Goal: Task Accomplishment & Management: Use online tool/utility

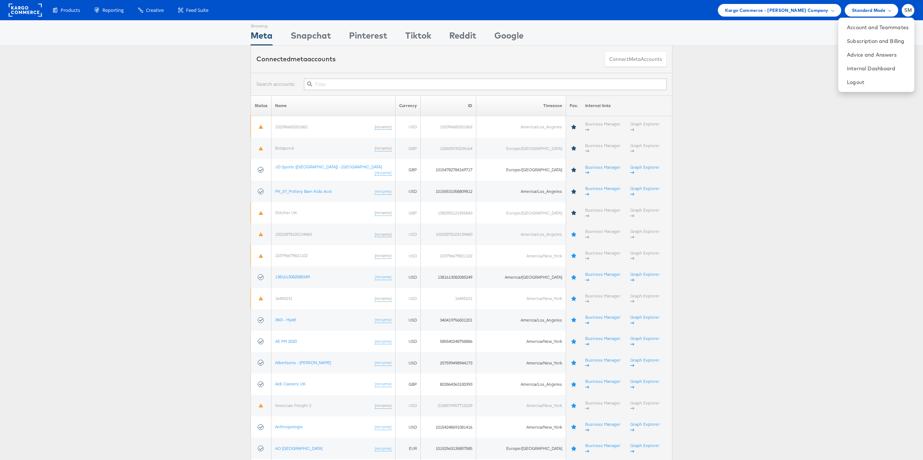
click at [749, 28] on div "Showing Meta Showing [GEOGRAPHIC_DATA] Showing Pinterest Showing Tiktok Showing…" at bounding box center [461, 33] width 923 height 26
click at [756, 13] on span "Kargo Commerce - [PERSON_NAME] Company" at bounding box center [777, 10] width 104 height 8
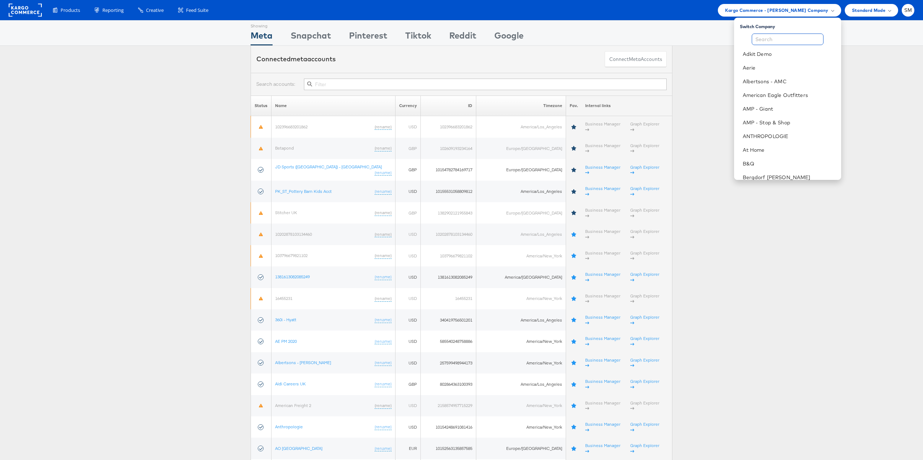
click at [758, 39] on input "text" at bounding box center [788, 40] width 72 height 12
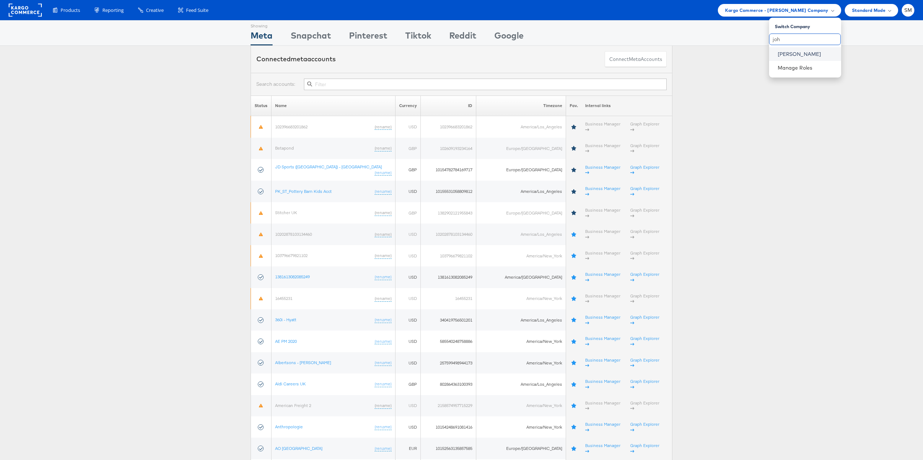
type input "joh"
click at [798, 52] on link "[PERSON_NAME]" at bounding box center [807, 54] width 58 height 7
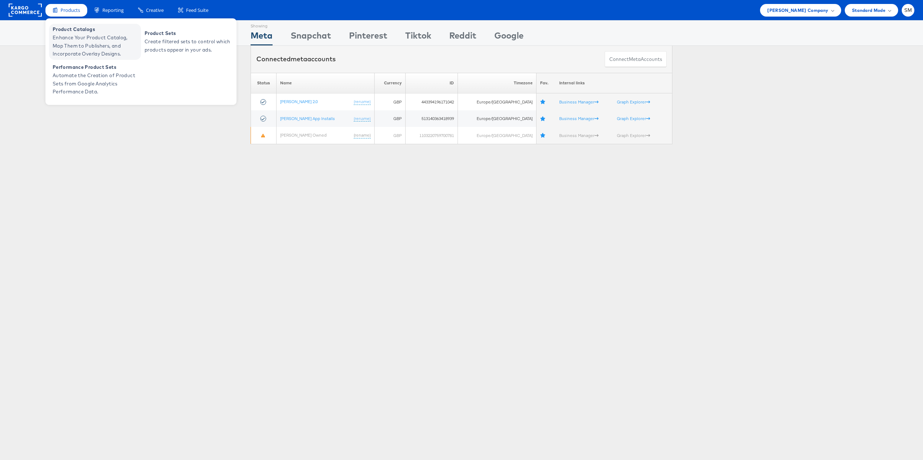
click at [84, 40] on span "Enhance Your Product Catalog, Map Them to Publishers, and Incorporate Overlay D…" at bounding box center [96, 46] width 87 height 25
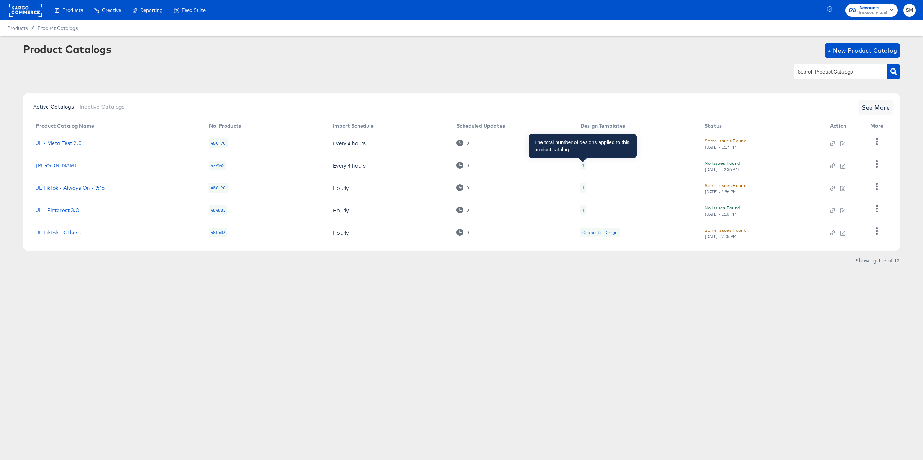
click at [583, 165] on div "1" at bounding box center [584, 166] width 2 height 6
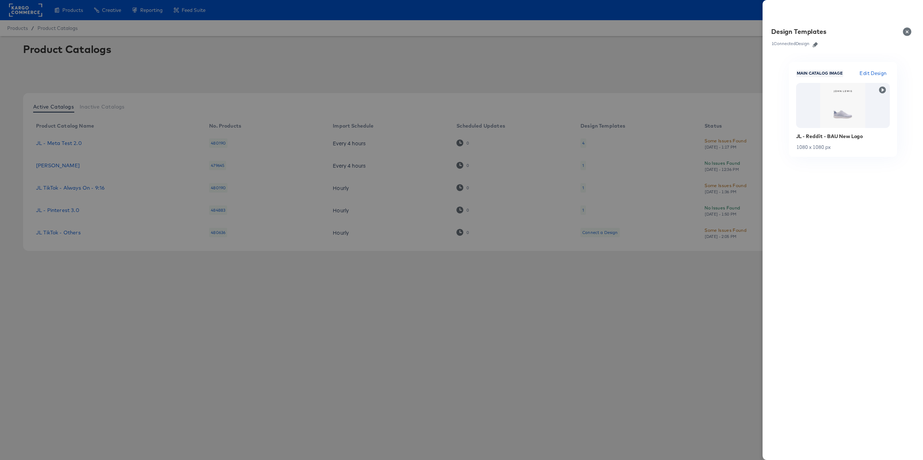
click at [908, 31] on button "Close" at bounding box center [909, 32] width 20 height 20
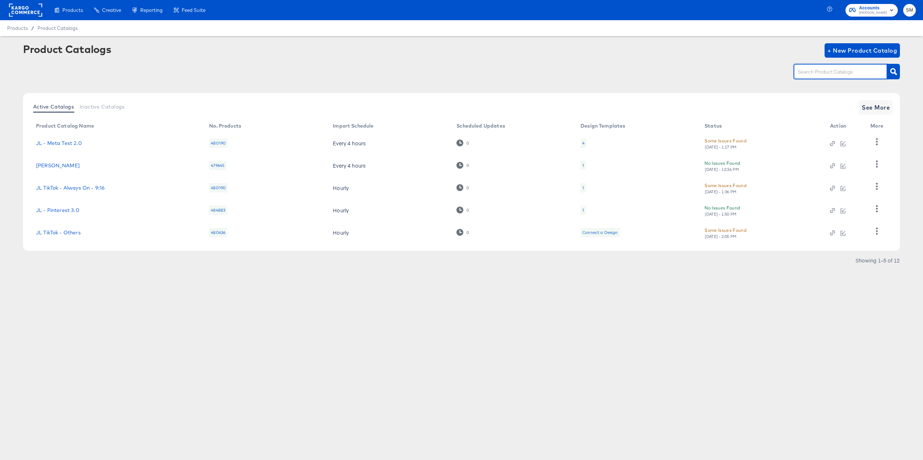
click at [831, 72] on input "text" at bounding box center [835, 72] width 77 height 8
type input "reddit"
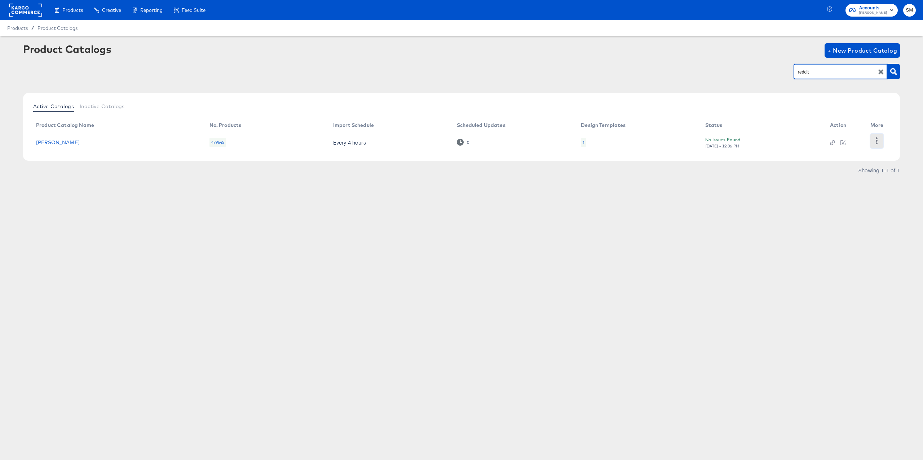
click at [879, 142] on icon "button" at bounding box center [877, 140] width 7 height 7
click at [773, 199] on article "Product Catalogs + New Product Catalog reddit Active Catalogs Inactive Catalogs…" at bounding box center [461, 118] width 923 height 165
click at [65, 142] on link "John_Lewis_Reddit" at bounding box center [58, 143] width 44 height 6
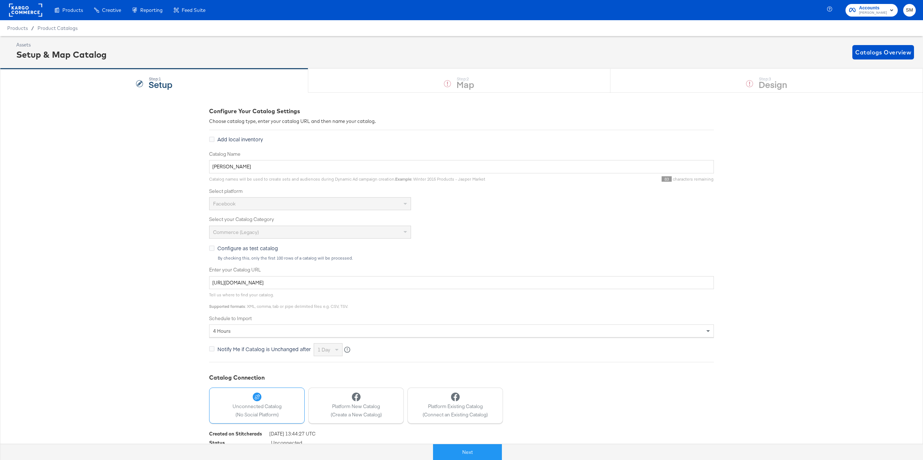
scroll to position [24, 0]
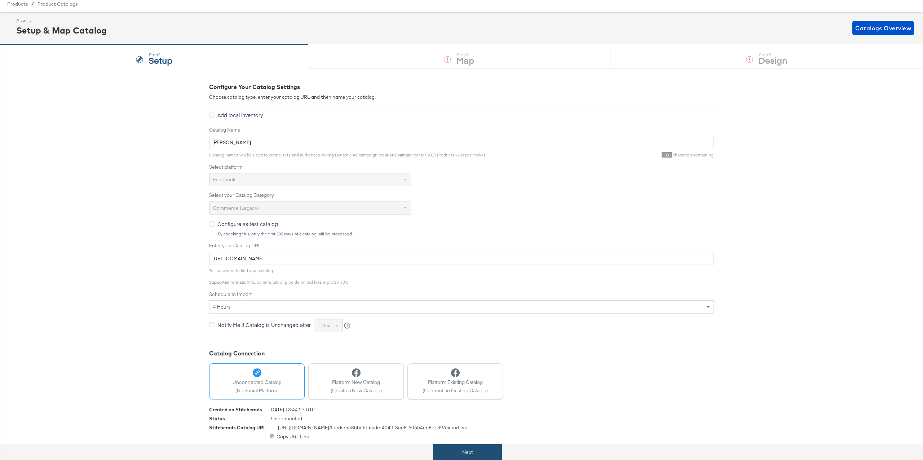
click at [480, 449] on button "Next" at bounding box center [467, 452] width 69 height 16
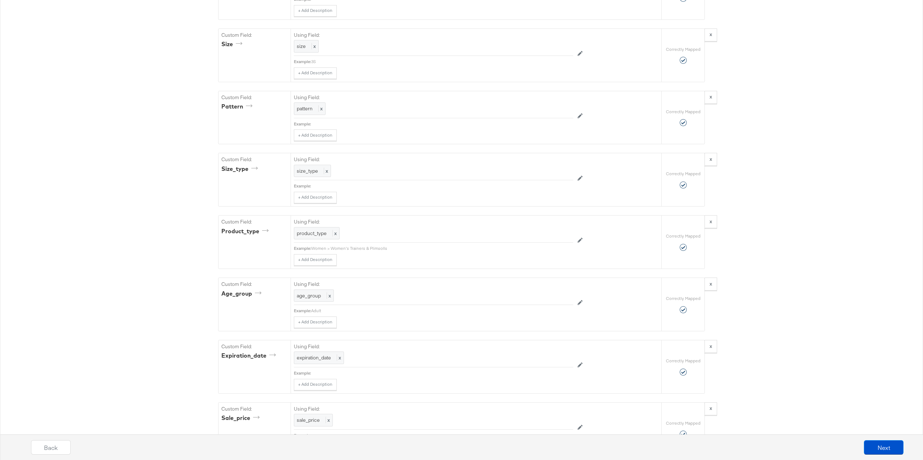
scroll to position [1260, 0]
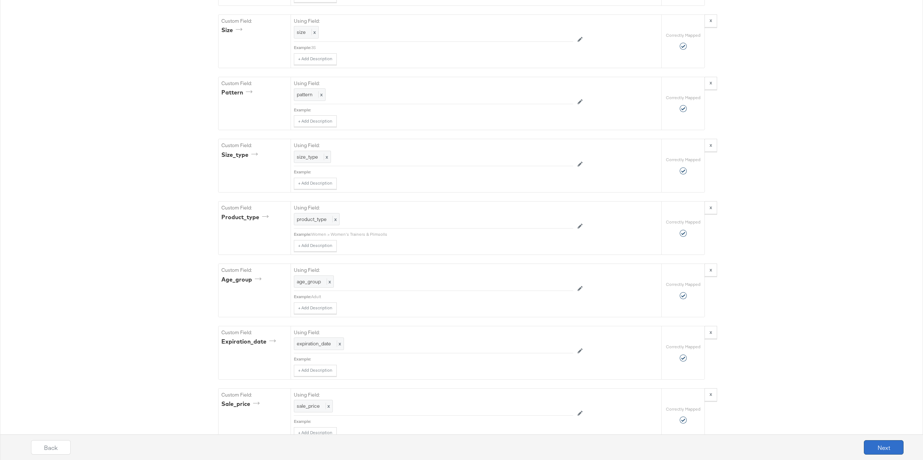
click at [891, 446] on button "Next" at bounding box center [884, 447] width 40 height 14
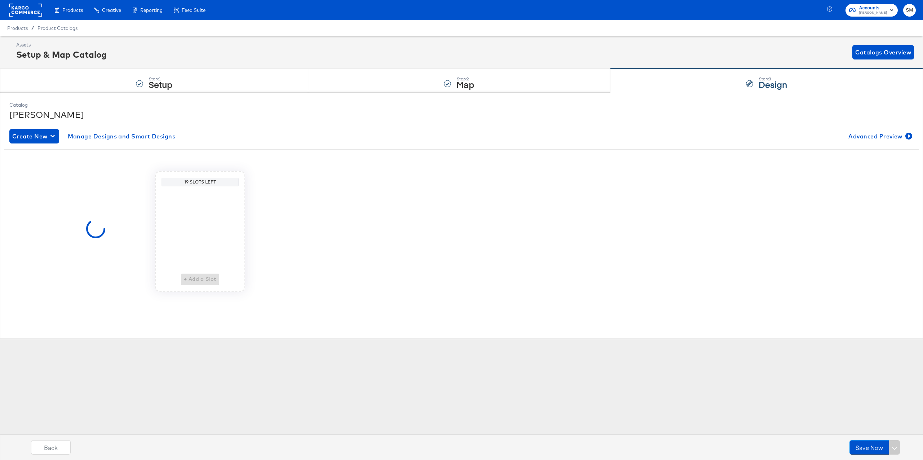
scroll to position [0, 0]
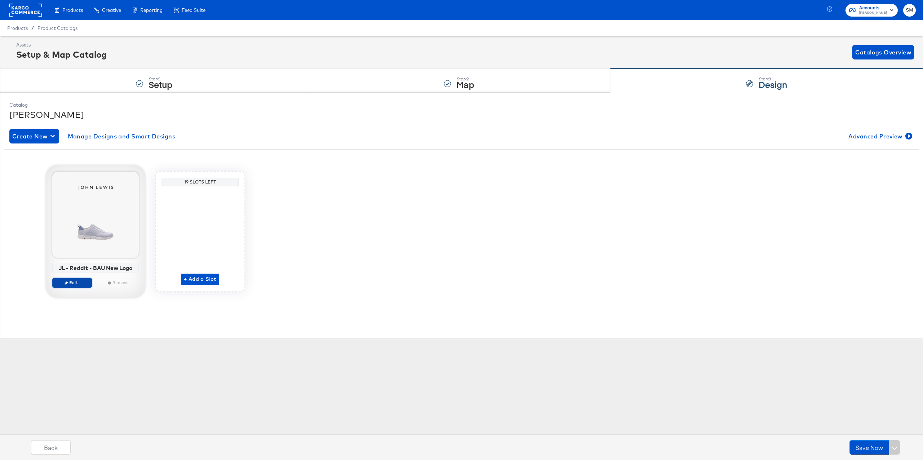
click at [81, 281] on span "Edit" at bounding box center [72, 282] width 33 height 5
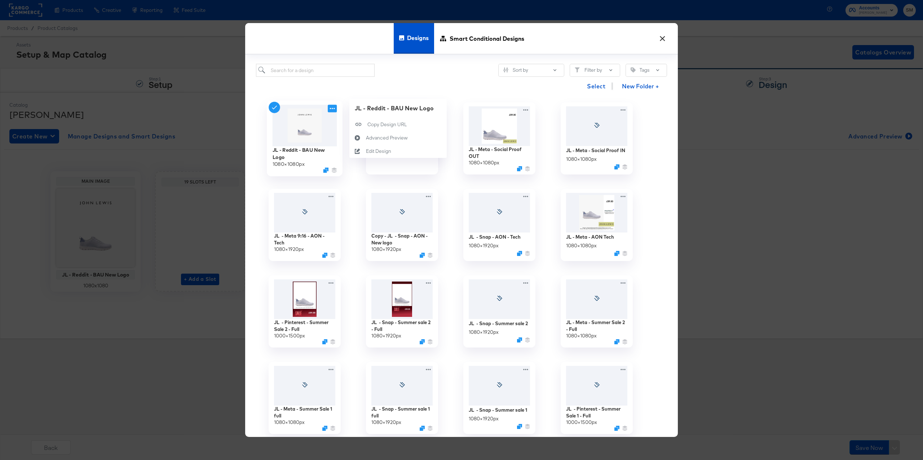
click at [334, 108] on icon at bounding box center [332, 109] width 9 height 8
click at [366, 138] on div "Advanced Preview Advanced Preview" at bounding box center [366, 138] width 0 height 0
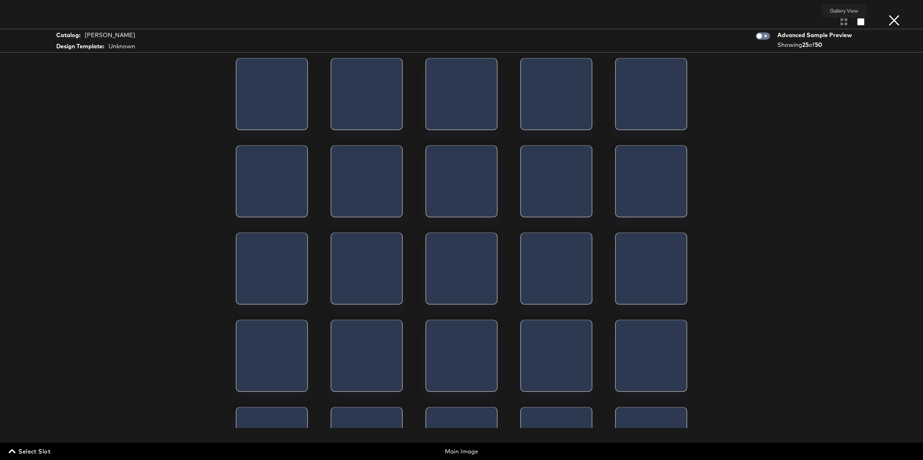
click at [845, 22] on div at bounding box center [844, 21] width 13 height 7
click at [861, 21] on icon "button" at bounding box center [861, 21] width 7 height 7
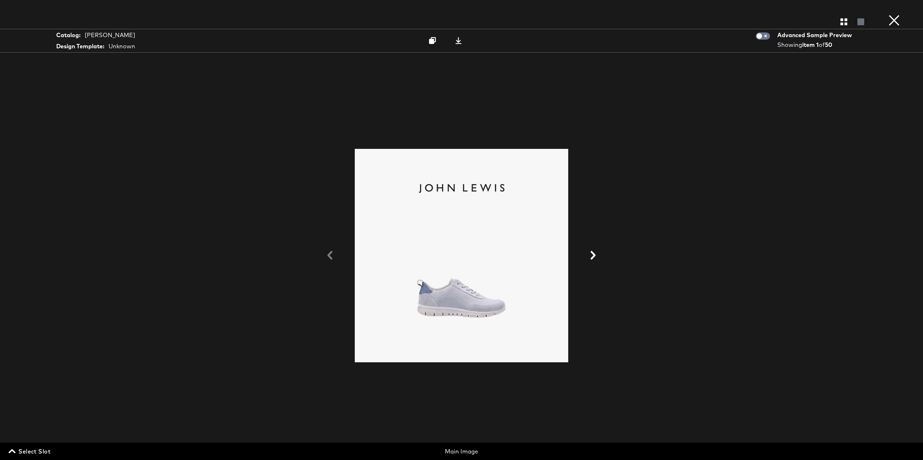
click at [596, 253] on icon at bounding box center [593, 255] width 9 height 9
click at [596, 255] on icon at bounding box center [593, 255] width 5 height 9
click at [42, 450] on span "Select Slot" at bounding box center [30, 452] width 40 height 10
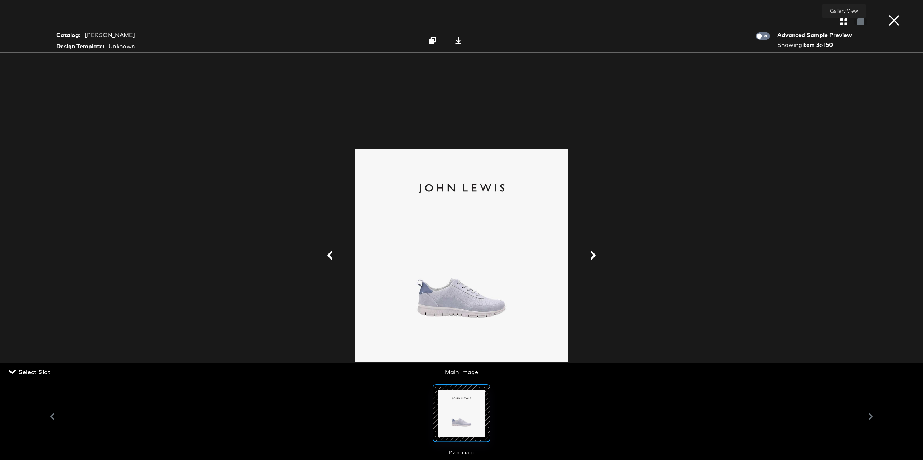
click at [843, 22] on icon "button" at bounding box center [844, 21] width 7 height 7
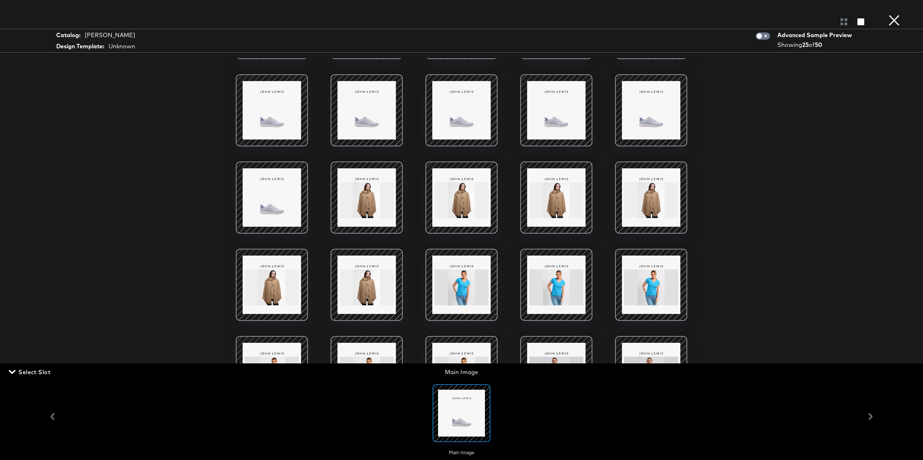
scroll to position [81, 0]
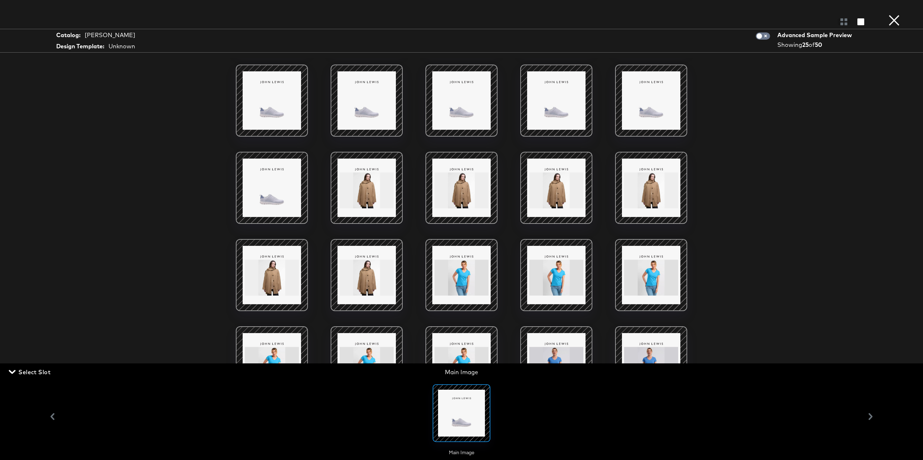
click at [46, 370] on span "Select Slot" at bounding box center [30, 372] width 40 height 10
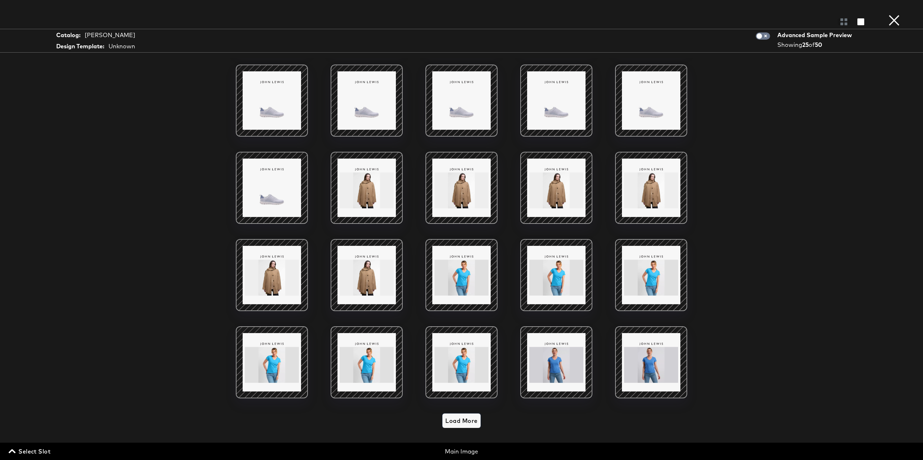
click at [459, 418] on span "Load More" at bounding box center [461, 421] width 32 height 10
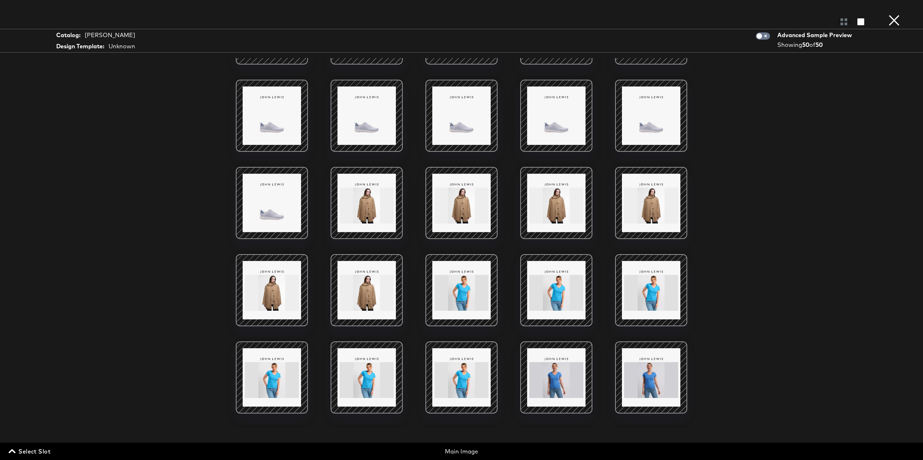
scroll to position [0, 0]
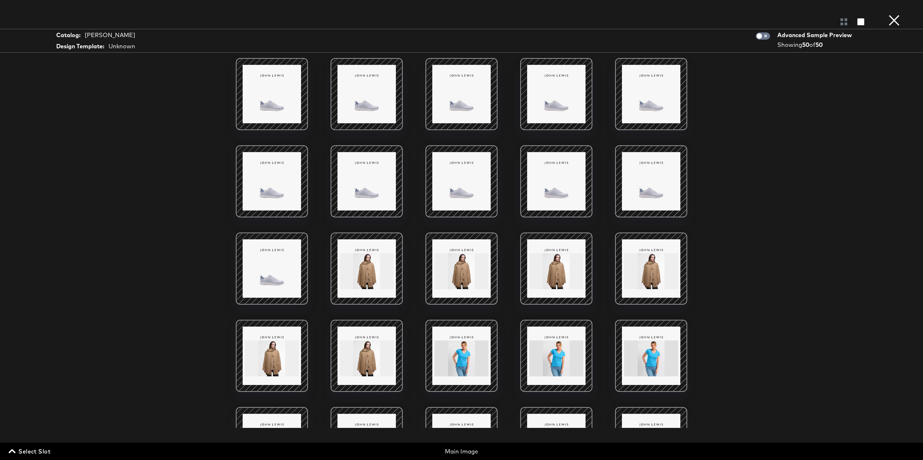
click at [894, 14] on button "×" at bounding box center [894, 7] width 14 height 14
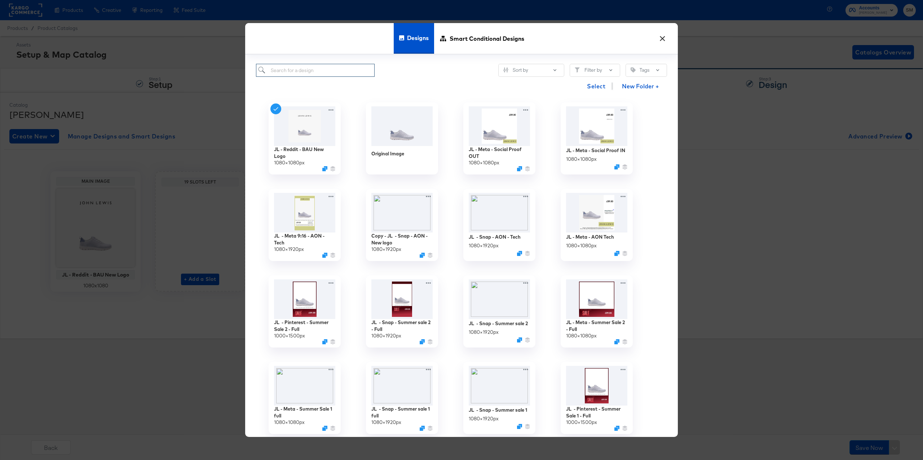
click at [330, 70] on input "search" at bounding box center [315, 70] width 119 height 13
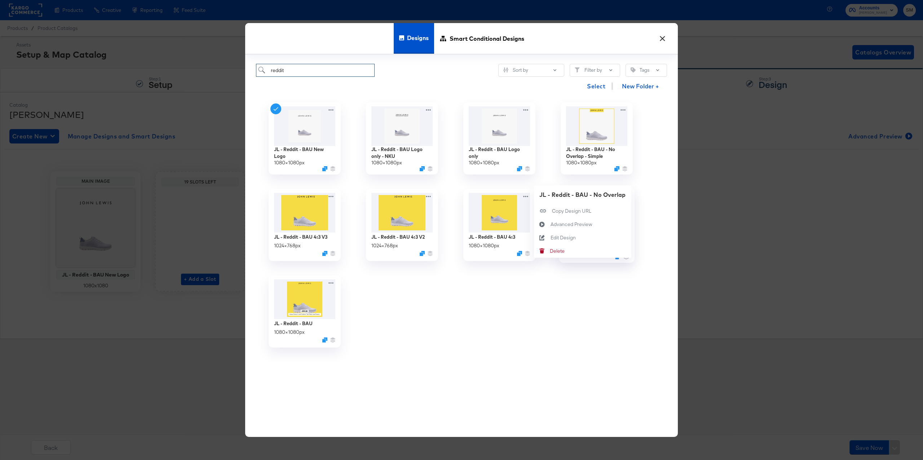
click at [626, 196] on div "JL - Reddit - BAU - No Overlap 1080 × 1080 px JL - Reddit - BAU - No Overlap Co…" at bounding box center [596, 225] width 97 height 87
type input "reddit"
click at [551, 224] on div "Advanced Preview Advanced Preview" at bounding box center [551, 224] width 0 height 0
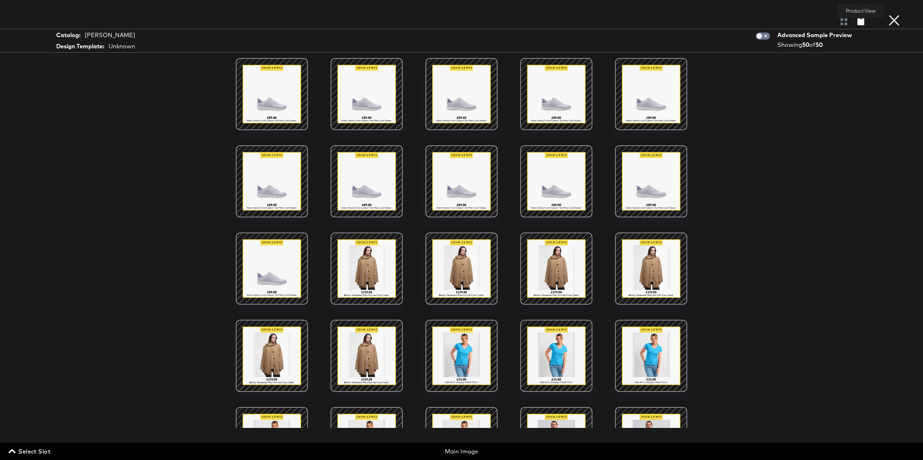
click at [861, 22] on icon "button" at bounding box center [861, 21] width 7 height 7
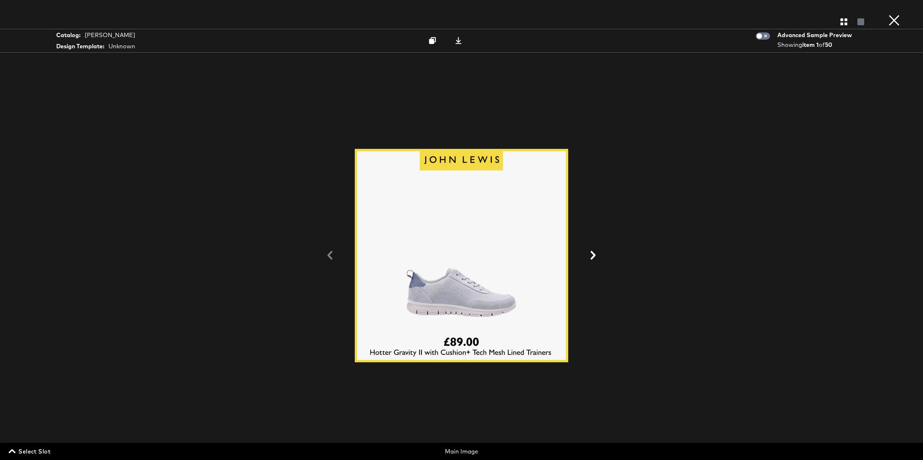
click at [594, 258] on icon at bounding box center [593, 255] width 5 height 9
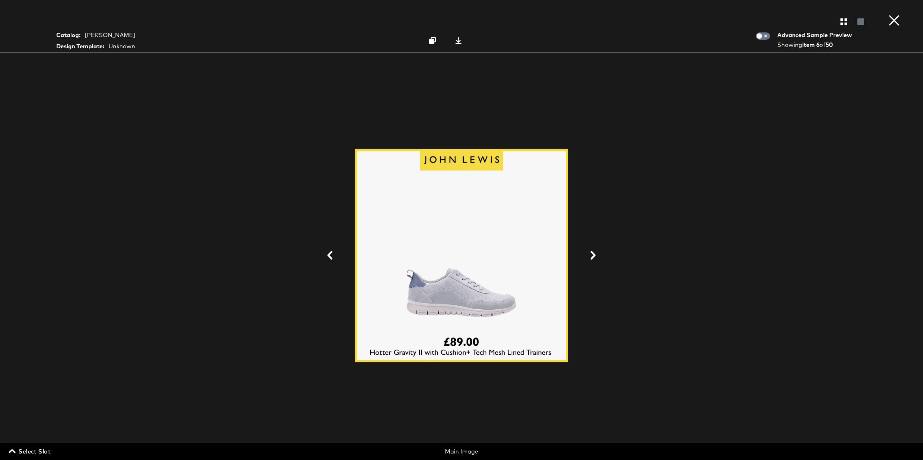
click at [594, 258] on icon at bounding box center [593, 255] width 5 height 9
click at [843, 24] on icon "button" at bounding box center [844, 21] width 7 height 7
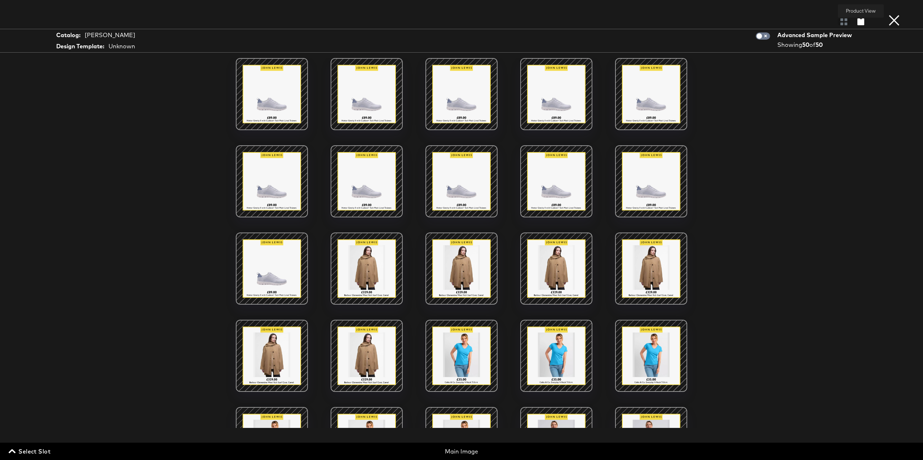
click at [858, 22] on icon "button" at bounding box center [861, 21] width 7 height 7
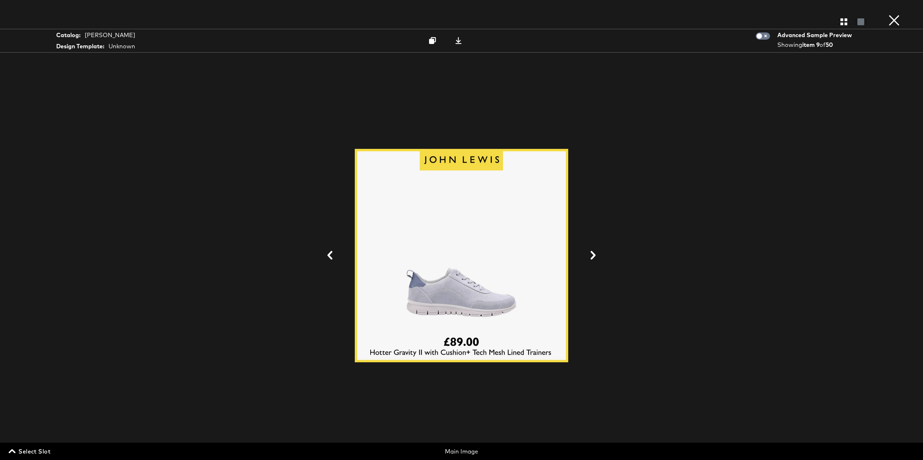
click at [594, 256] on icon at bounding box center [593, 255] width 5 height 9
click at [594, 255] on icon at bounding box center [593, 255] width 9 height 9
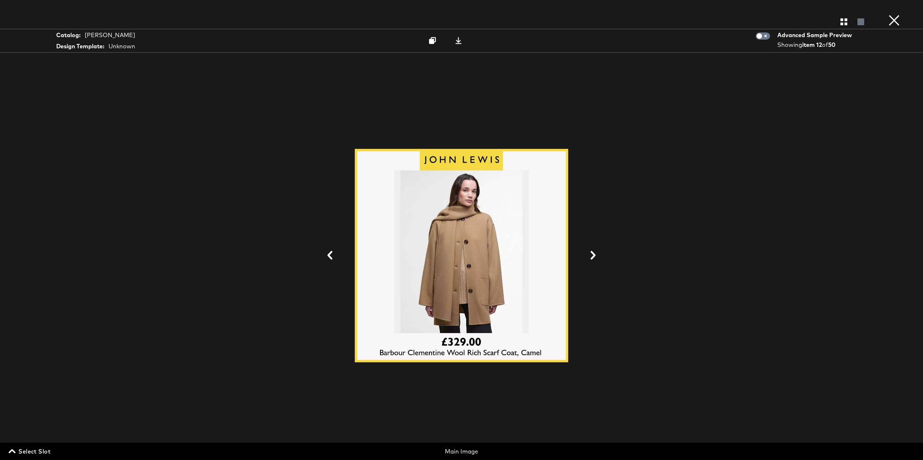
click at [594, 255] on icon at bounding box center [593, 255] width 9 height 9
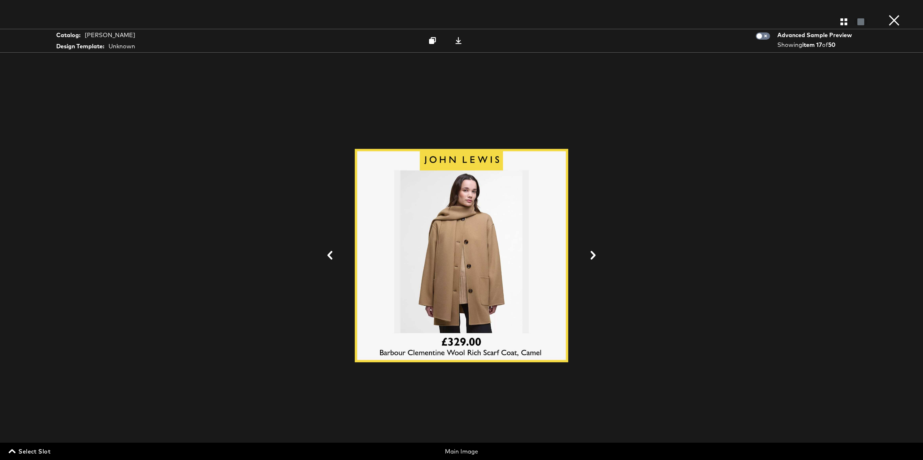
click at [594, 255] on icon at bounding box center [593, 255] width 9 height 9
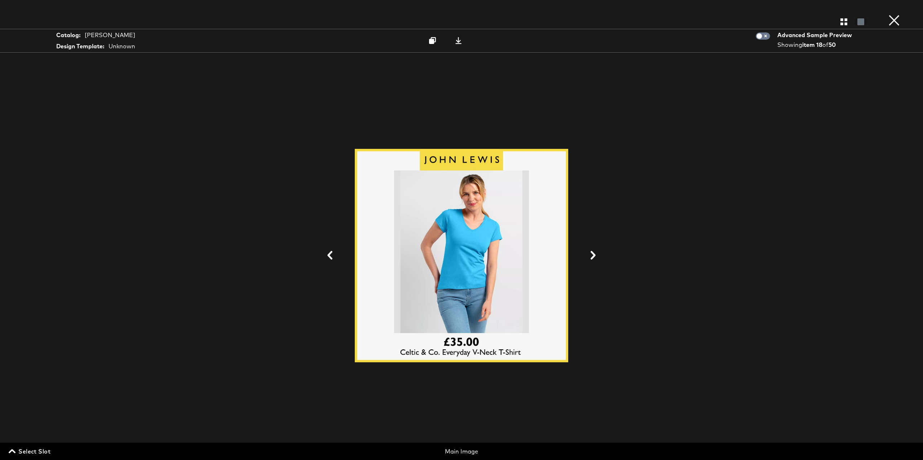
click at [335, 259] on button at bounding box center [330, 255] width 19 height 13
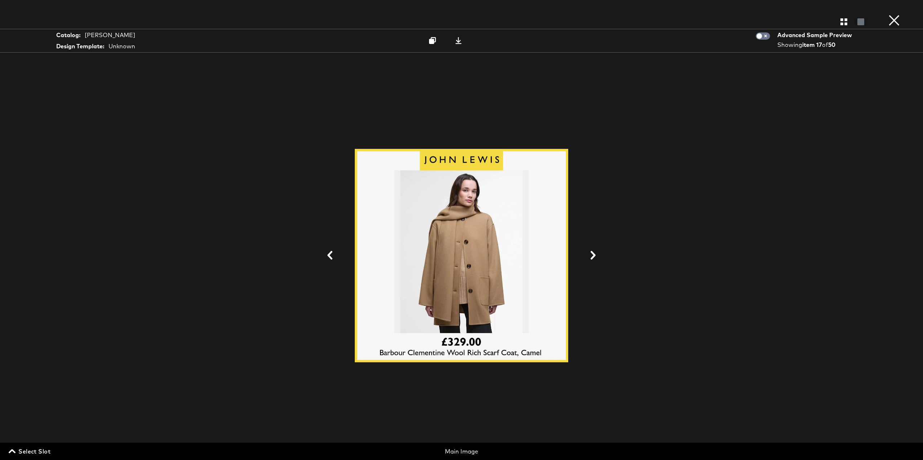
click at [329, 258] on icon at bounding box center [330, 255] width 9 height 9
click at [330, 258] on icon at bounding box center [330, 255] width 5 height 9
click at [333, 257] on icon at bounding box center [330, 255] width 9 height 9
click at [332, 257] on icon at bounding box center [330, 255] width 9 height 9
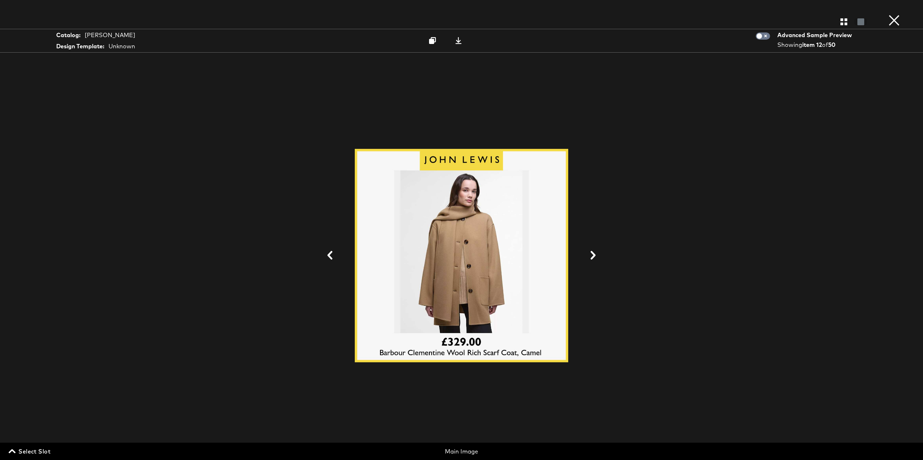
click at [332, 257] on icon at bounding box center [330, 255] width 9 height 9
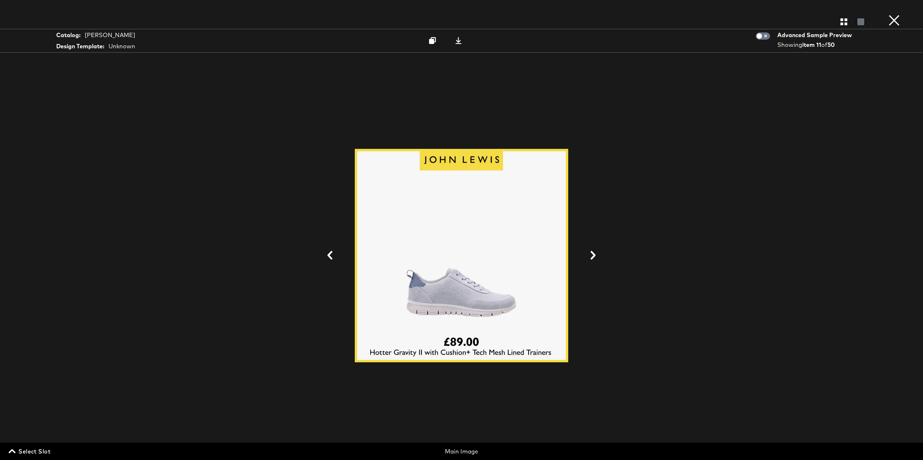
click at [591, 260] on button at bounding box center [593, 255] width 19 height 13
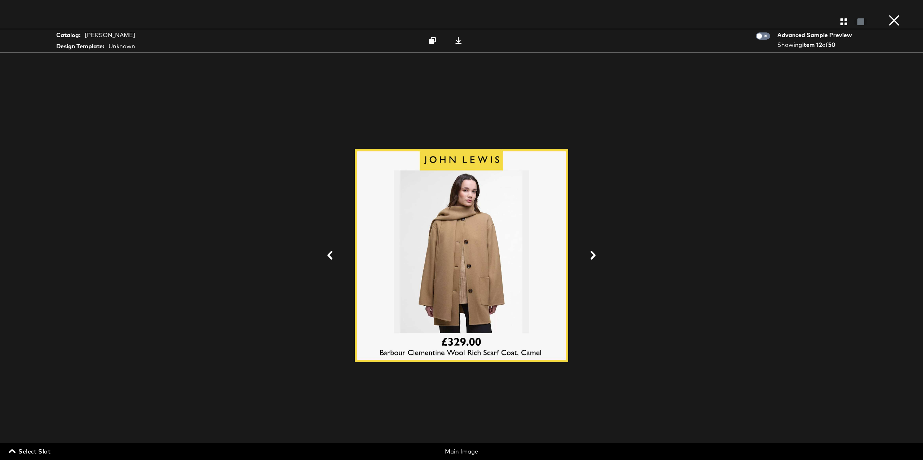
click at [592, 259] on icon at bounding box center [593, 255] width 5 height 9
click at [596, 257] on icon at bounding box center [593, 255] width 9 height 9
click at [594, 256] on icon at bounding box center [593, 255] width 5 height 9
click at [593, 256] on icon at bounding box center [593, 255] width 9 height 9
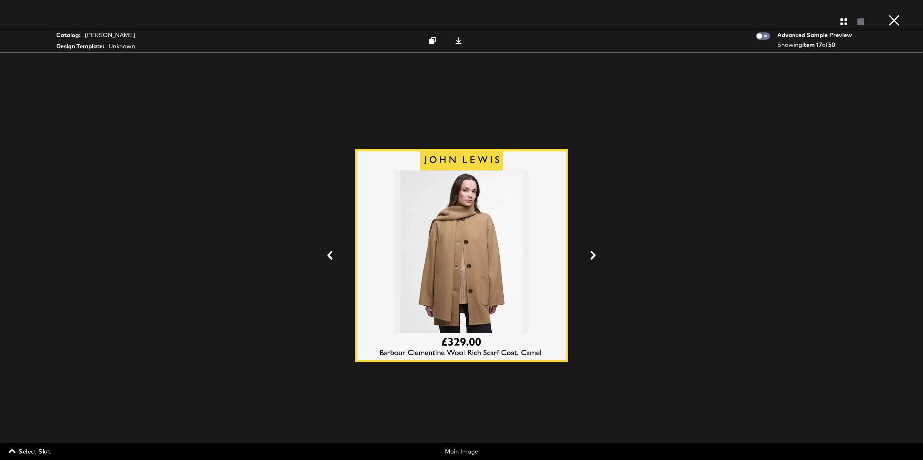
click at [593, 256] on icon at bounding box center [593, 255] width 9 height 9
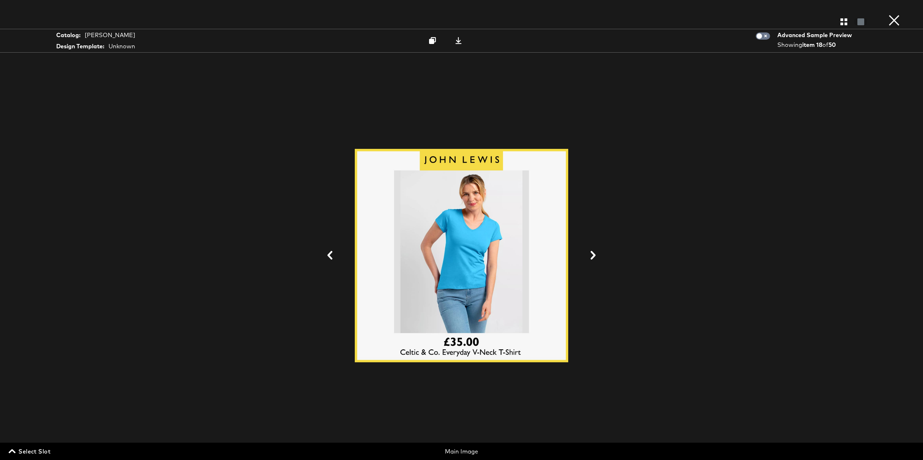
click at [593, 256] on icon at bounding box center [593, 255] width 9 height 9
click at [848, 21] on button "button" at bounding box center [844, 21] width 13 height 7
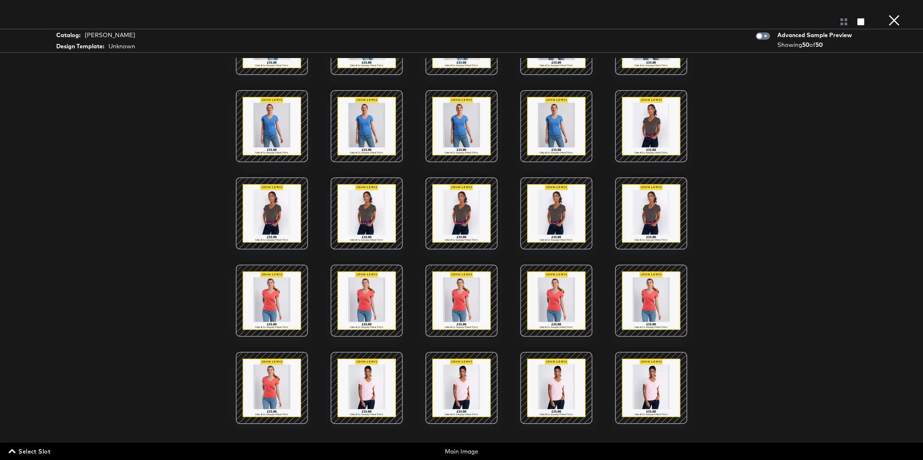
scroll to position [409, 0]
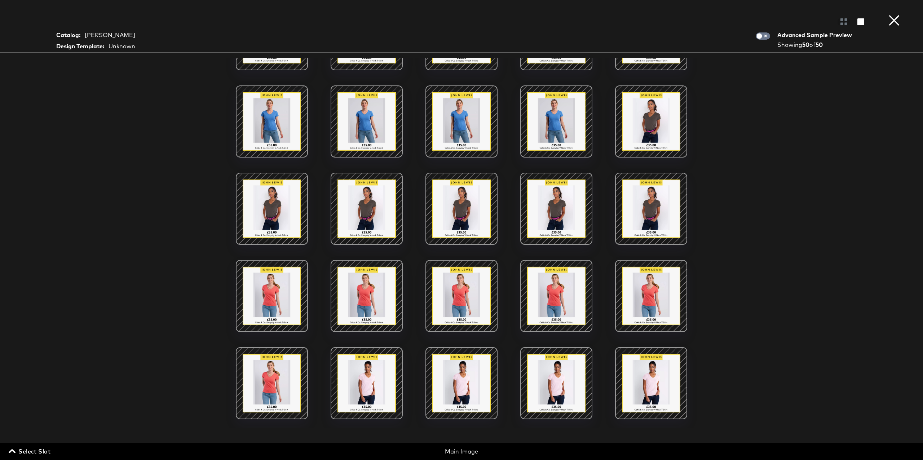
click at [378, 211] on div at bounding box center [366, 208] width 61 height 61
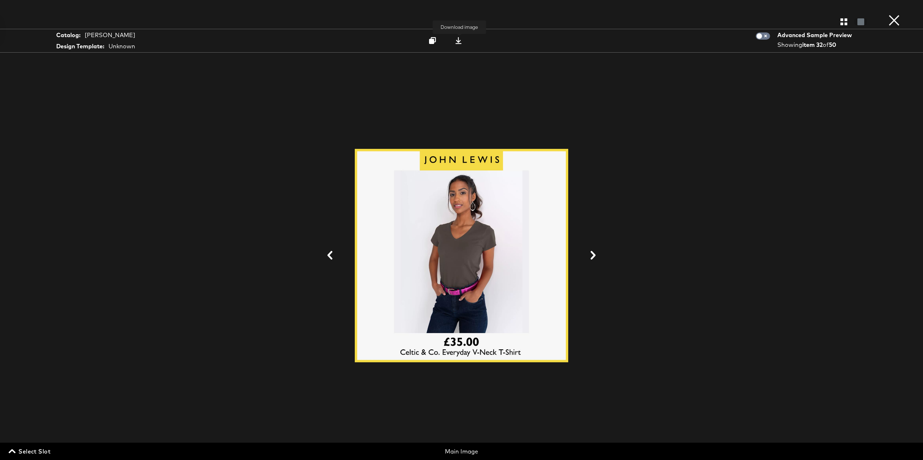
click at [460, 42] on icon at bounding box center [459, 40] width 6 height 7
